Goal: Transaction & Acquisition: Download file/media

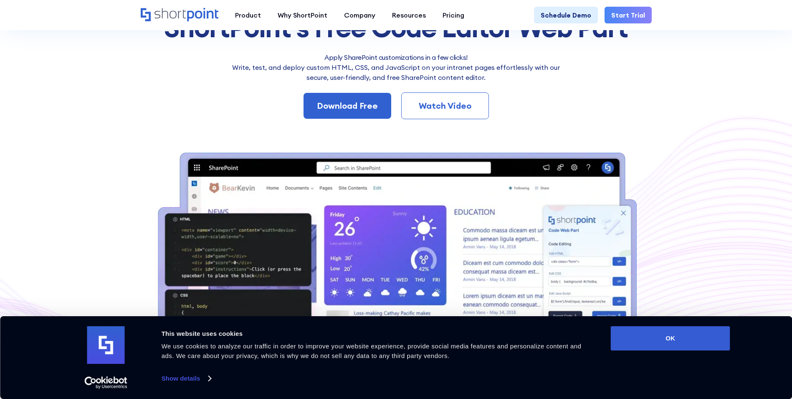
scroll to position [125, 0]
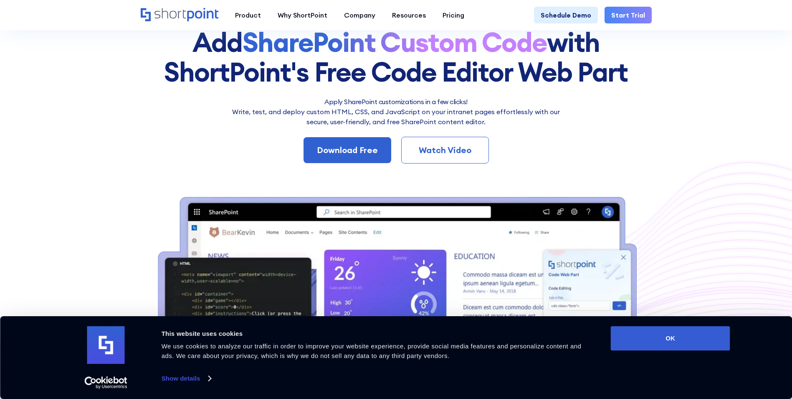
click at [444, 142] on link "Watch Video" at bounding box center [445, 150] width 88 height 27
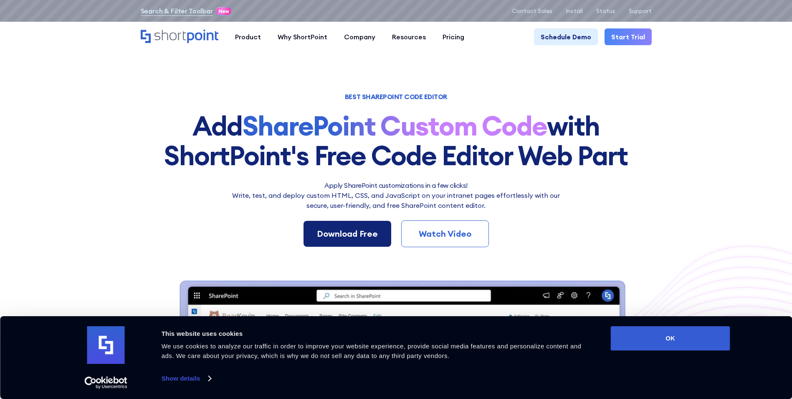
click at [328, 239] on div "Download Free" at bounding box center [347, 233] width 61 height 13
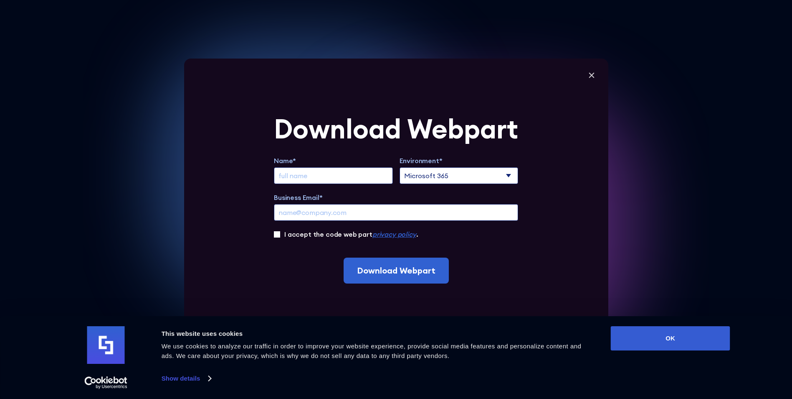
click at [322, 181] on input "Extend Trial" at bounding box center [333, 175] width 119 height 17
type input "belal"
click at [338, 214] on input "Business Email*" at bounding box center [396, 212] width 244 height 17
type input "[EMAIL_ADDRESS][DOMAIN_NAME]"
click at [295, 233] on label "I accept the code web part privacy policy ." at bounding box center [351, 234] width 134 height 10
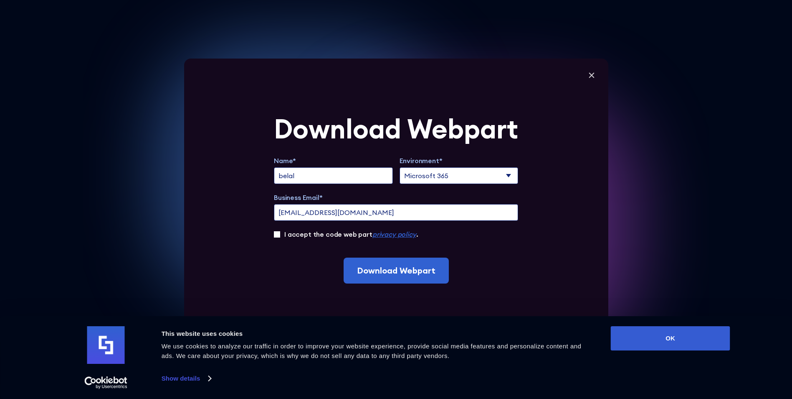
click at [280, 233] on input "I accept the code web part privacy policy ." at bounding box center [277, 234] width 6 height 6
checkbox input "true"
click at [374, 267] on input "Download Webpart" at bounding box center [396, 270] width 105 height 26
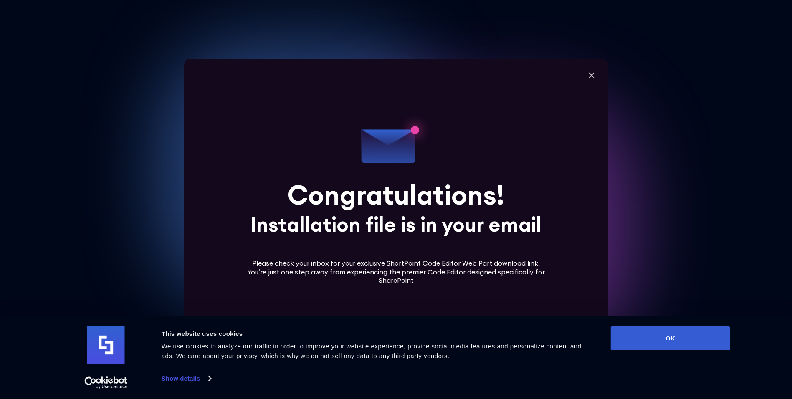
scroll to position [209, 0]
click at [590, 73] on icon at bounding box center [592, 75] width 13 height 13
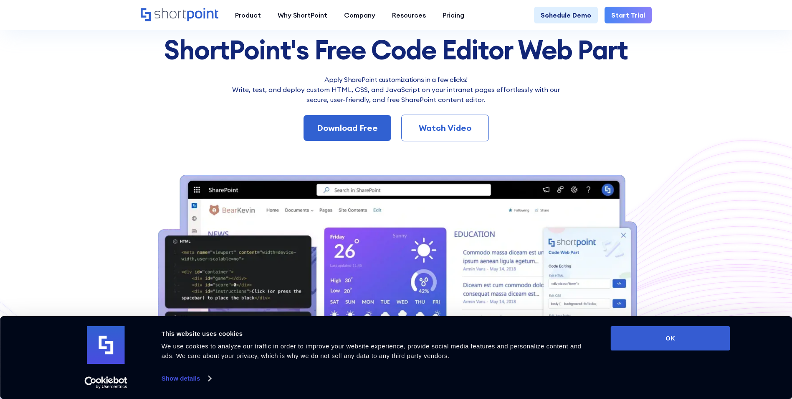
scroll to position [84, 0]
